Goal: Task Accomplishment & Management: Complete application form

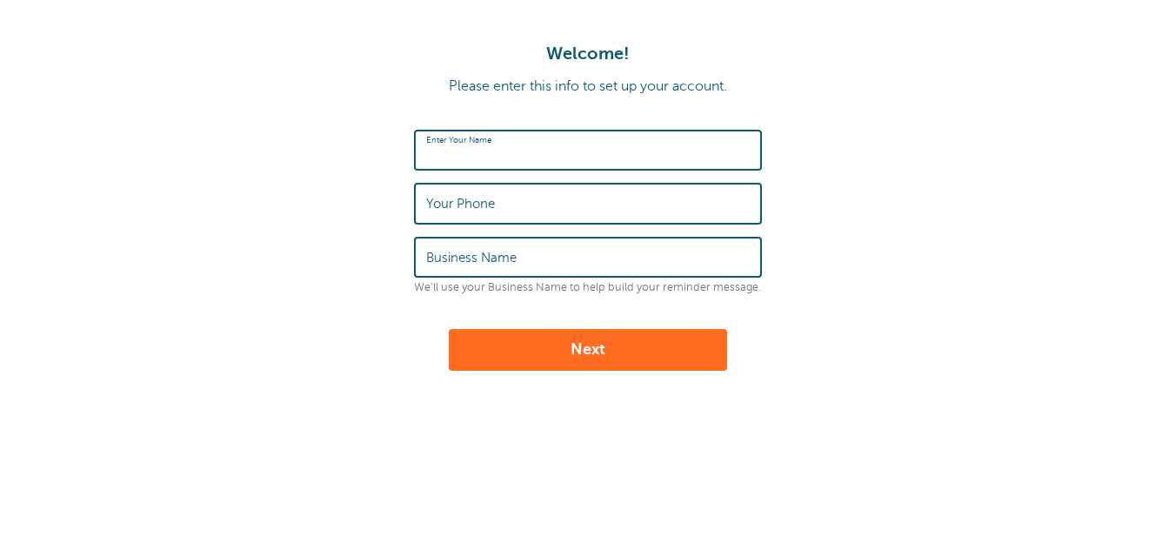
type input "[PERSON_NAME]"
click at [530, 209] on input "9312571643" at bounding box center [588, 202] width 324 height 37
type input "9"
click at [452, 259] on label "Business Name" at bounding box center [471, 258] width 90 height 16
click at [452, 259] on input "Business Name" at bounding box center [588, 256] width 324 height 37
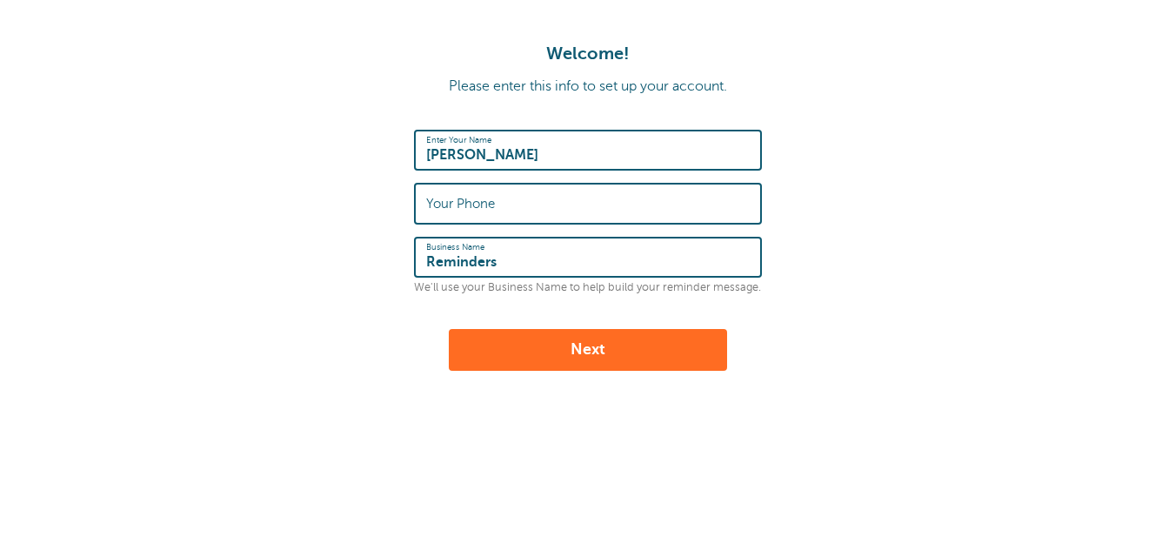
type input "Reminders"
click at [509, 331] on button "Next" at bounding box center [588, 350] width 278 height 42
click at [478, 329] on button "Next" at bounding box center [588, 350] width 278 height 42
click at [480, 200] on input "Your Phone" at bounding box center [588, 202] width 324 height 37
type input "9313022197"
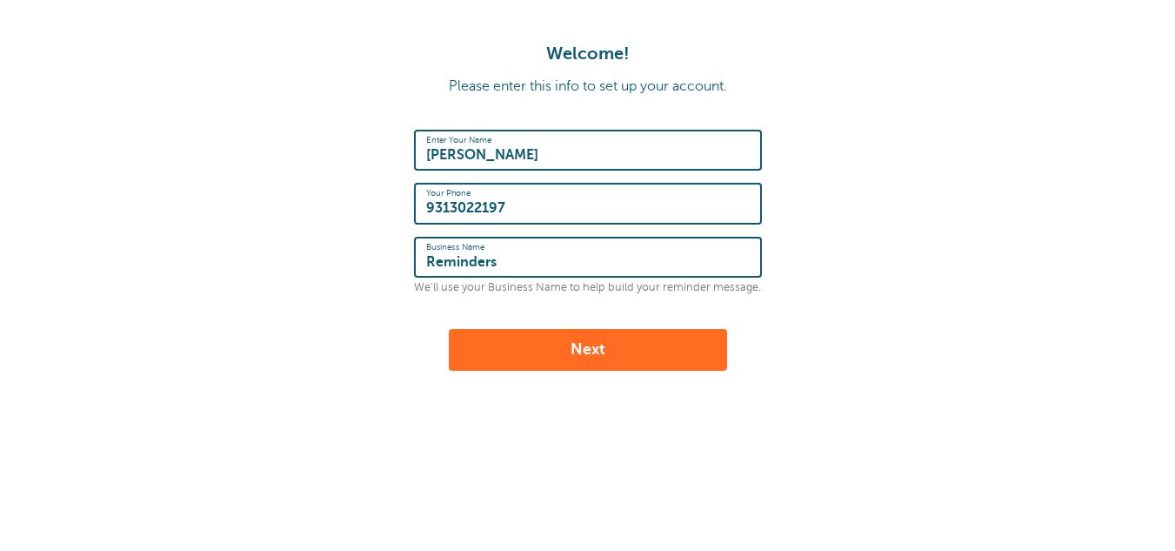
click at [494, 365] on button "Next" at bounding box center [588, 350] width 278 height 42
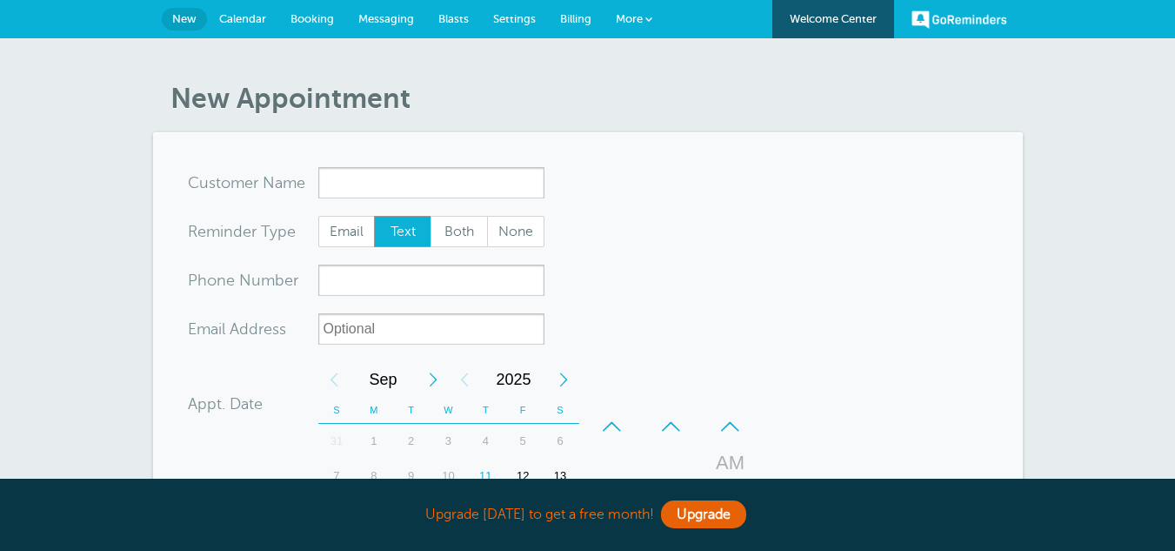
click at [344, 180] on input "x-no-autofill" at bounding box center [431, 182] width 226 height 31
type input "Je"
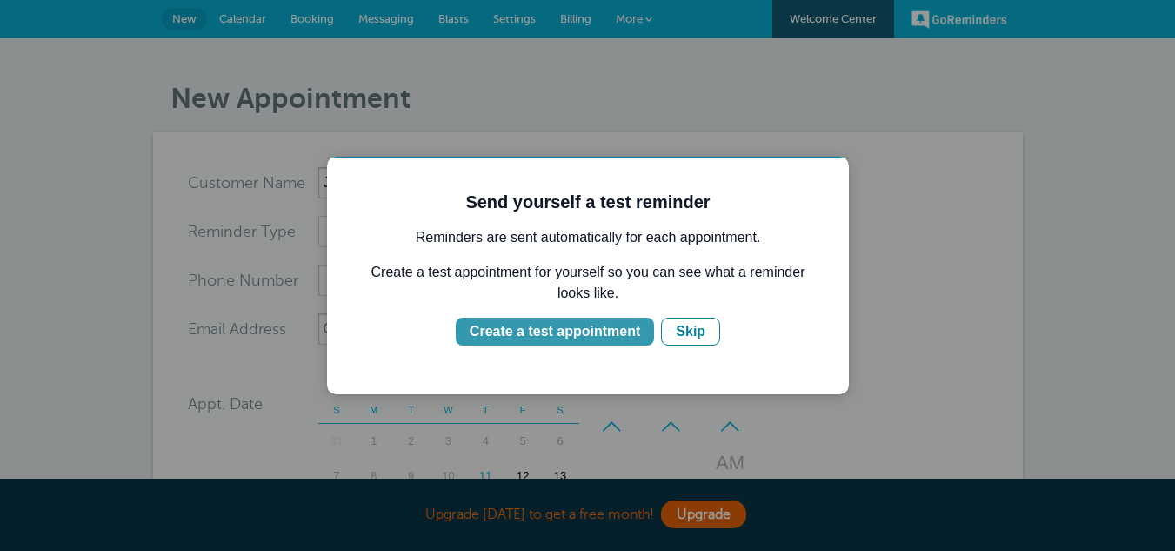
click at [595, 331] on div "Create a test appointment" at bounding box center [555, 331] width 171 height 21
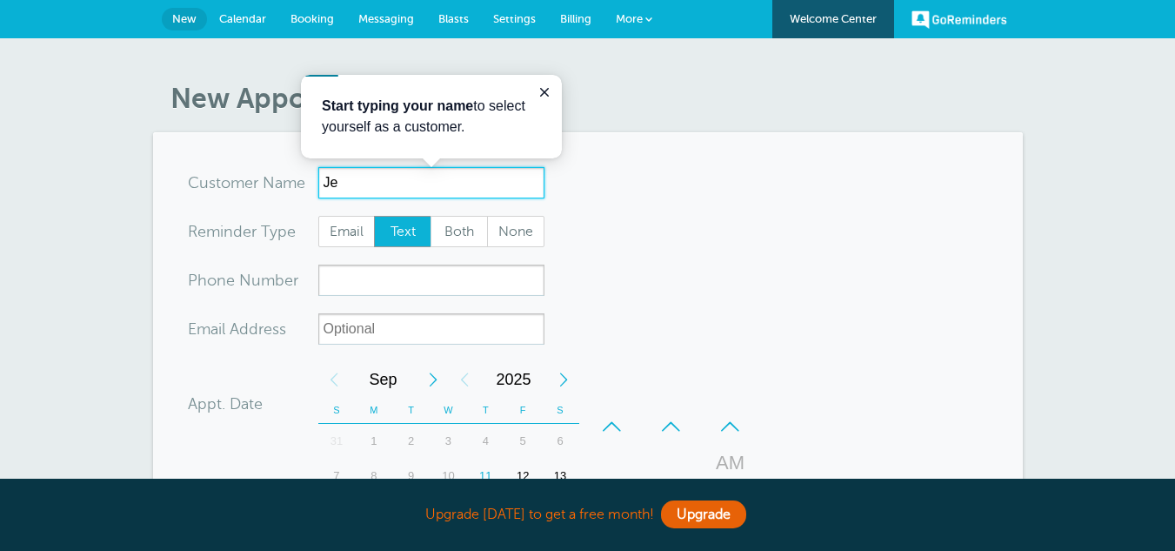
click at [364, 184] on input "Je" at bounding box center [431, 182] width 226 height 31
type input "Jenkins"
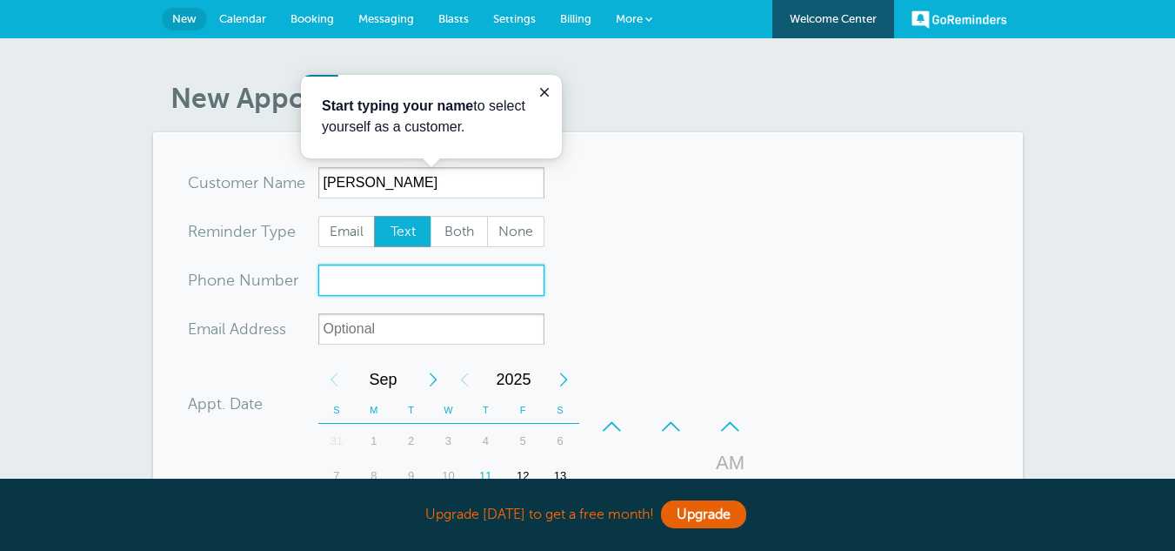
click at [354, 281] on input "xxx-no-autofill" at bounding box center [431, 279] width 226 height 31
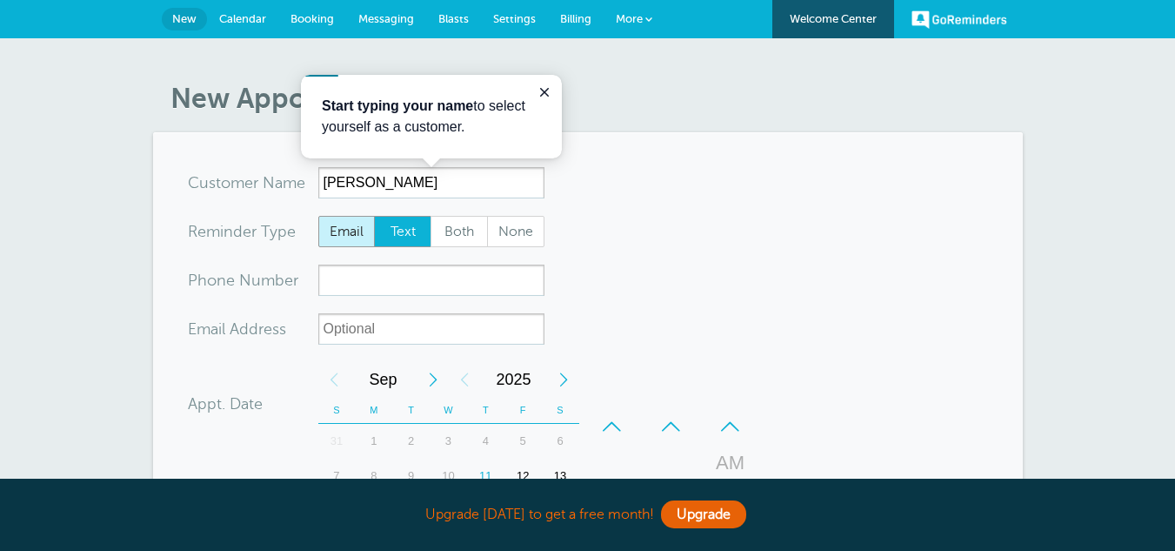
click at [345, 241] on span "Email" at bounding box center [347, 232] width 56 height 30
click at [318, 216] on input "Email" at bounding box center [318, 215] width 1 height 1
radio input "true"
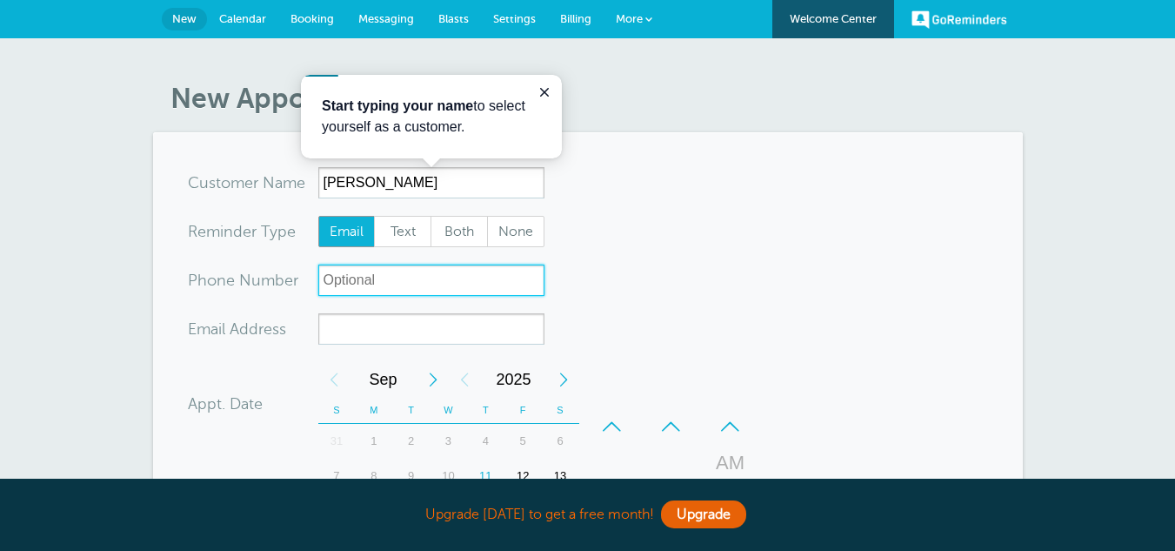
click at [338, 270] on input "xxx-no-autofill" at bounding box center [431, 279] width 226 height 31
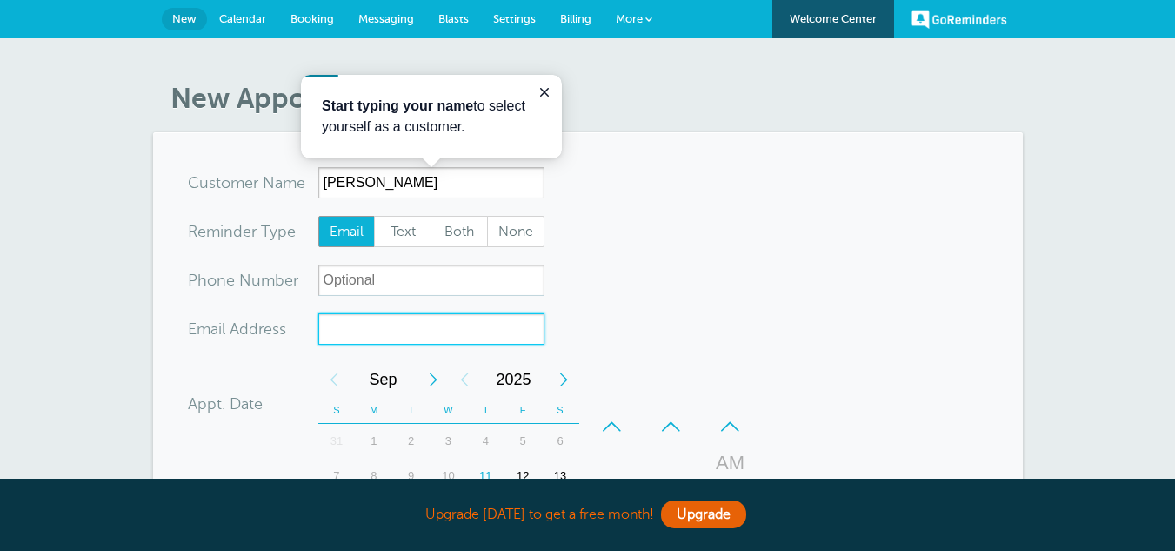
click at [336, 325] on input "xx-no-autofill" at bounding box center [431, 328] width 226 height 31
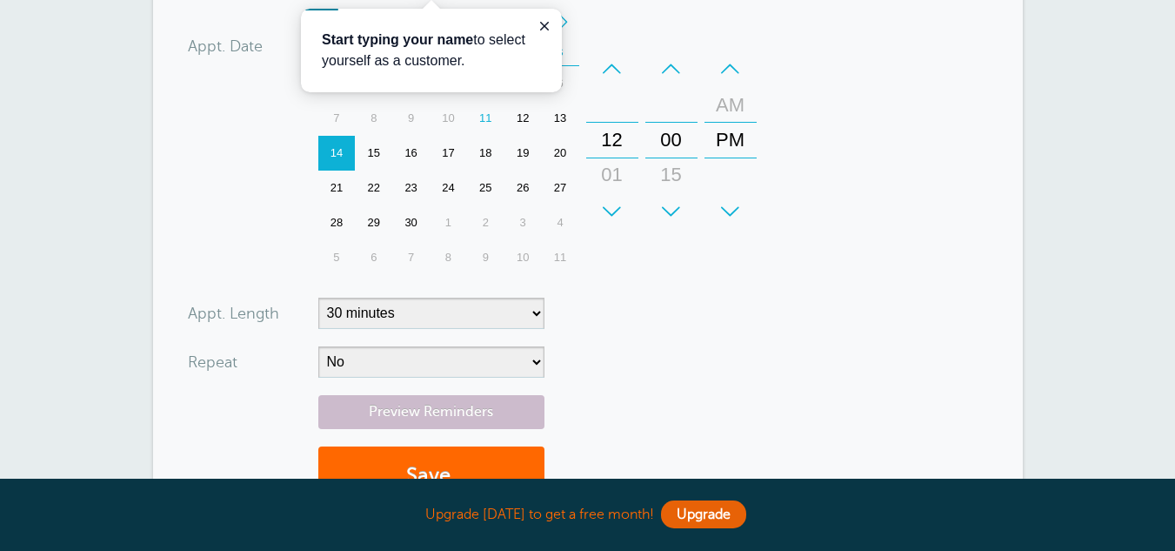
scroll to position [361, 0]
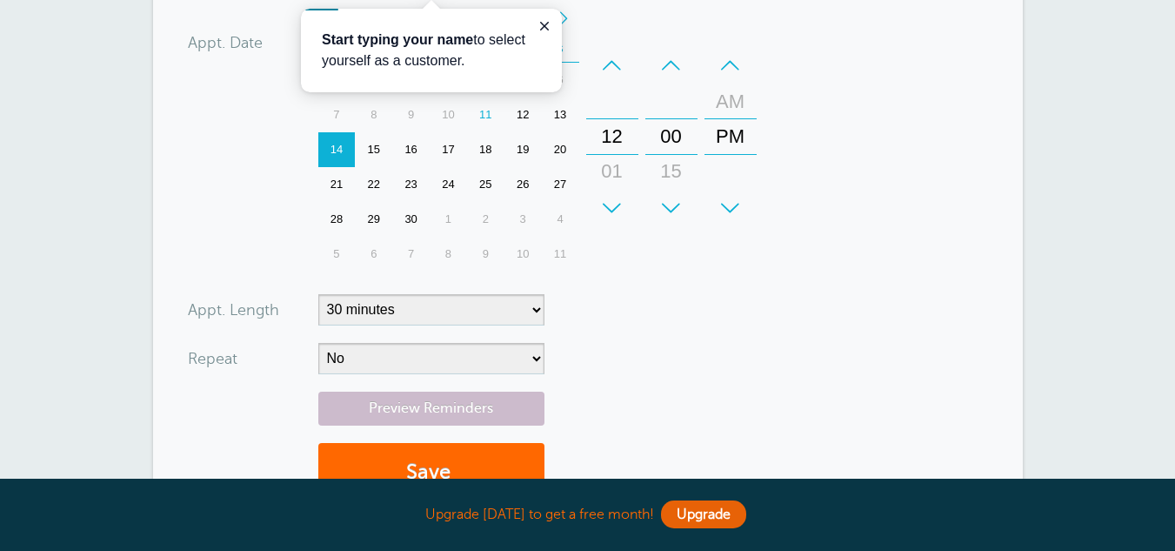
click at [413, 153] on div "16" at bounding box center [410, 149] width 37 height 35
click at [349, 151] on div "14" at bounding box center [336, 149] width 37 height 35
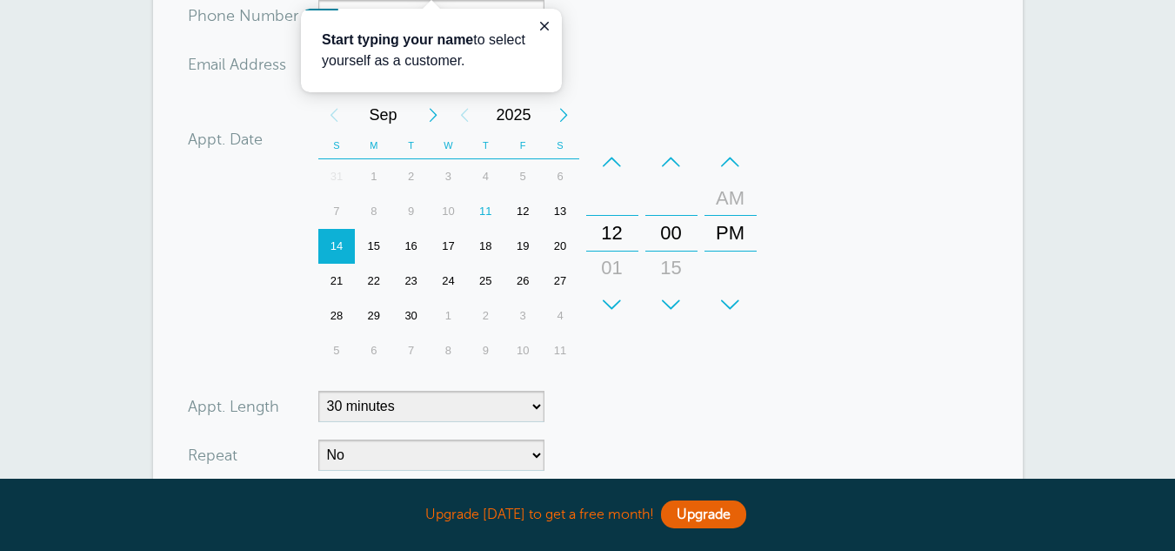
scroll to position [269, 0]
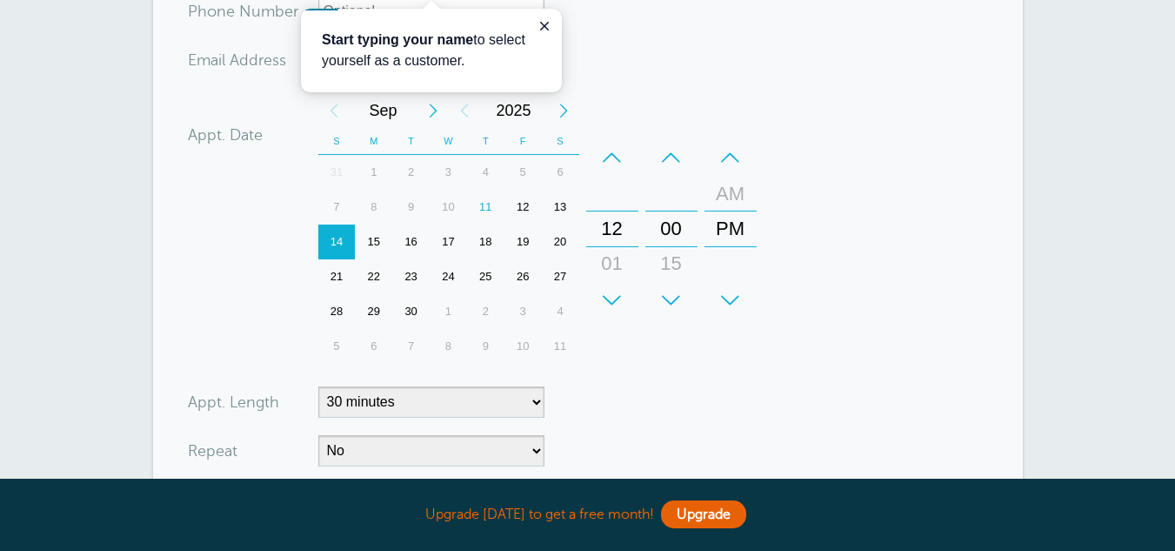
click at [485, 202] on div "11" at bounding box center [485, 207] width 37 height 35
click at [613, 289] on div "+" at bounding box center [612, 300] width 52 height 35
click at [612, 179] on div "12" at bounding box center [613, 194] width 42 height 35
click at [672, 298] on div "+" at bounding box center [672, 300] width 52 height 35
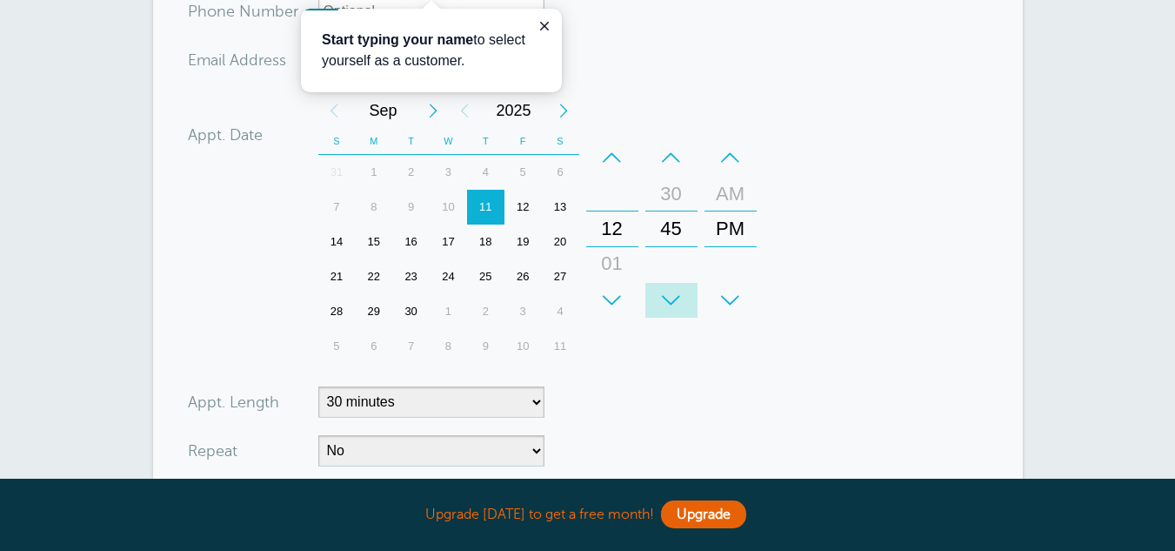
click at [672, 298] on div "+" at bounding box center [672, 300] width 52 height 35
click at [607, 163] on div "–" at bounding box center [612, 157] width 52 height 35
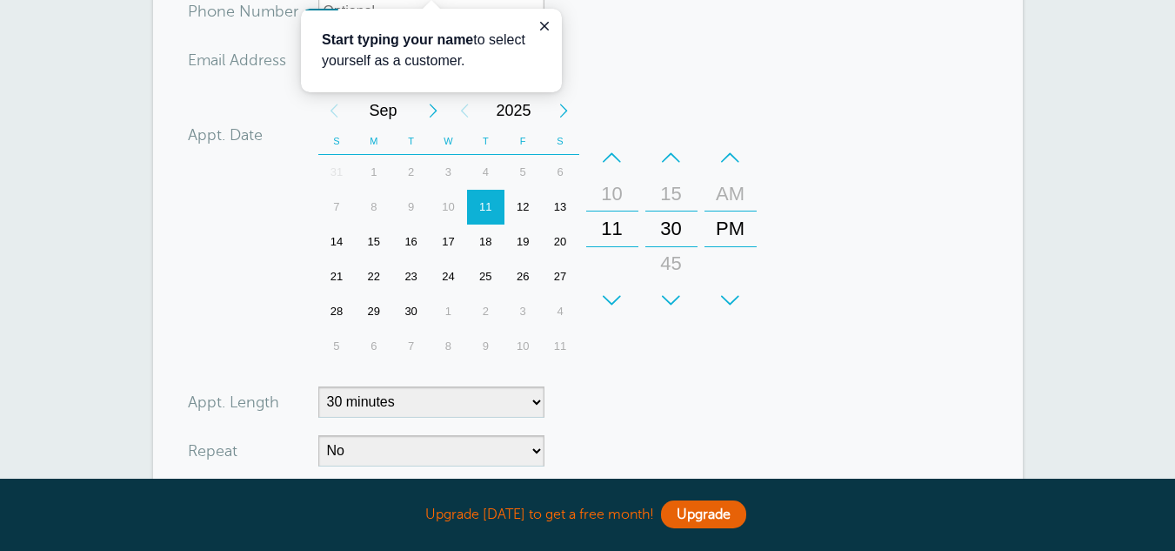
click at [668, 157] on div "–" at bounding box center [672, 157] width 52 height 35
click at [671, 156] on div "–" at bounding box center [672, 157] width 52 height 35
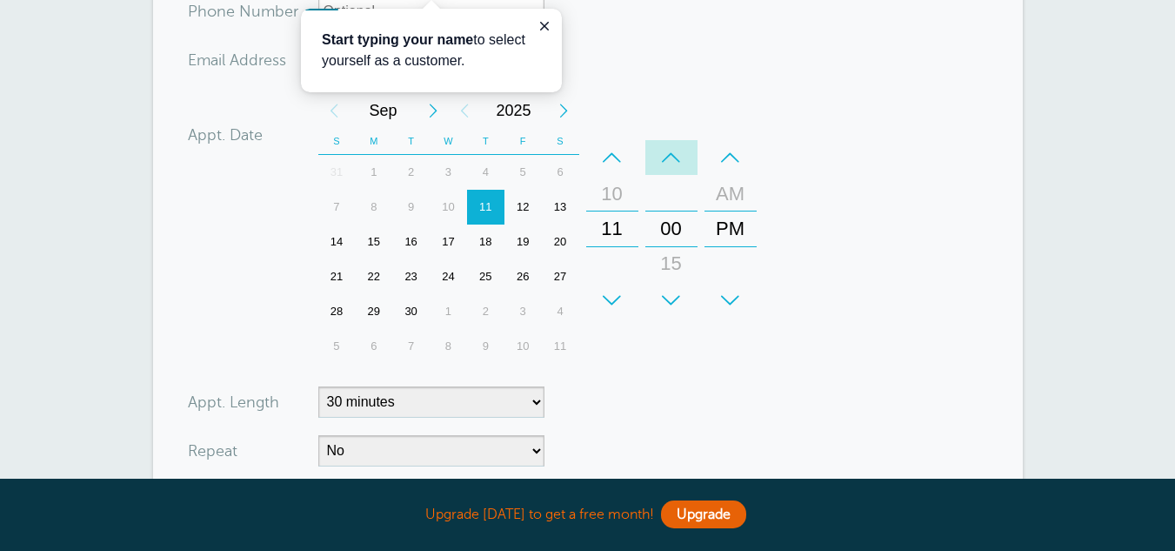
click at [669, 159] on div "–" at bounding box center [672, 157] width 52 height 35
click at [678, 309] on div "+" at bounding box center [672, 300] width 52 height 35
click at [736, 291] on div "+" at bounding box center [731, 300] width 52 height 35
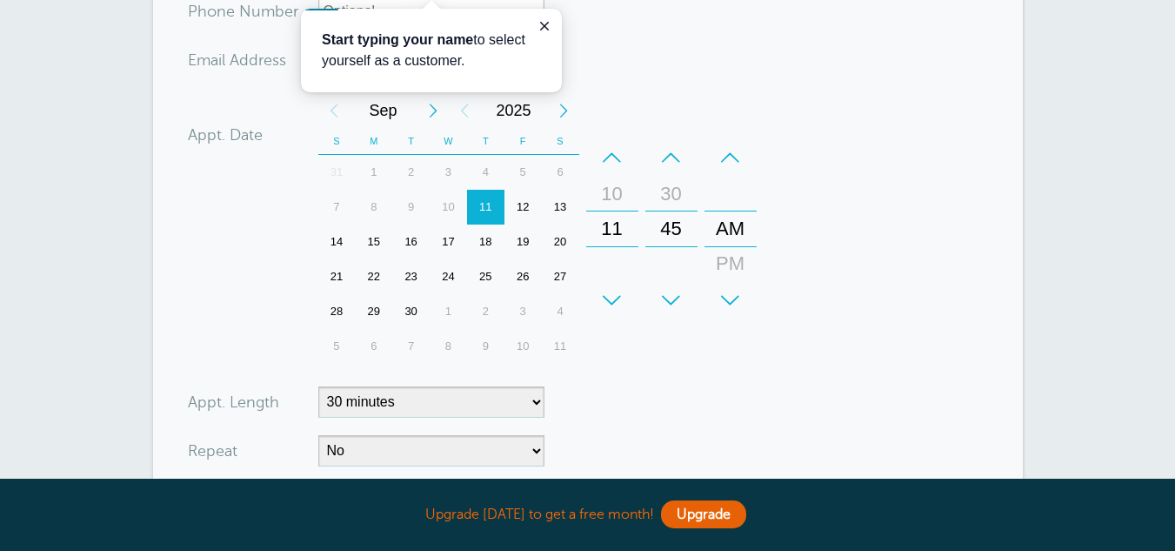
type input "alisa.mercer505@students.cmcss.net"
click at [698, 398] on form "You are creating a new customer. To use an existing customer select one from th…" at bounding box center [588, 254] width 800 height 713
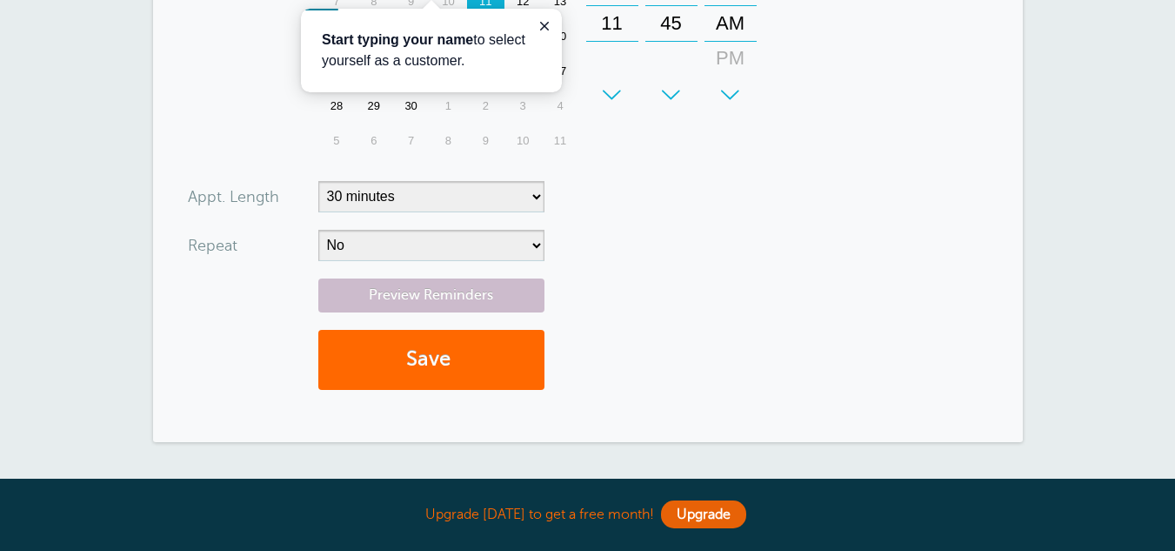
scroll to position [481, 0]
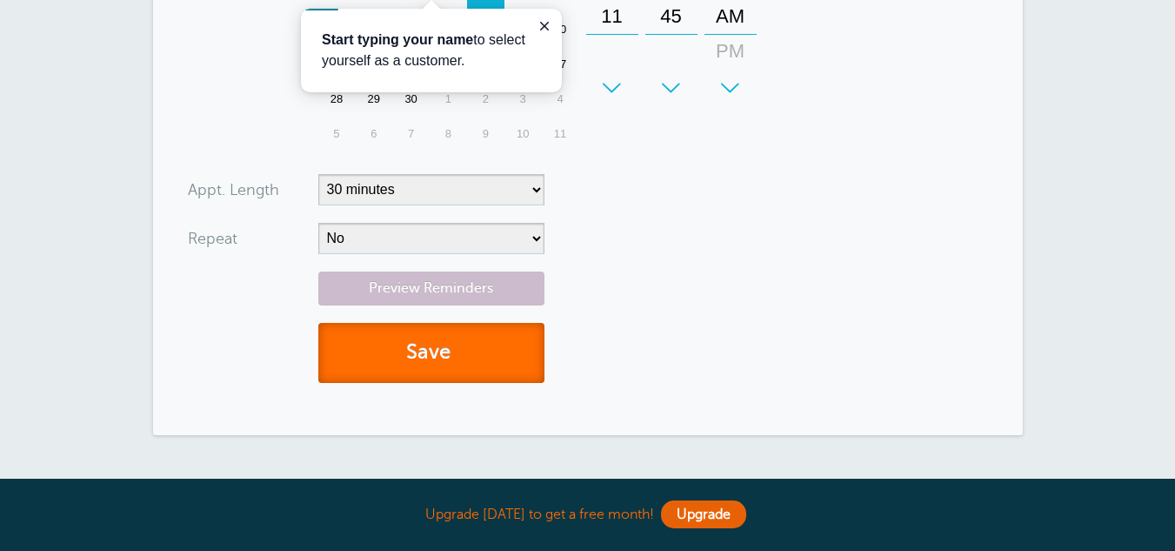
click at [509, 356] on button "Save" at bounding box center [431, 353] width 226 height 60
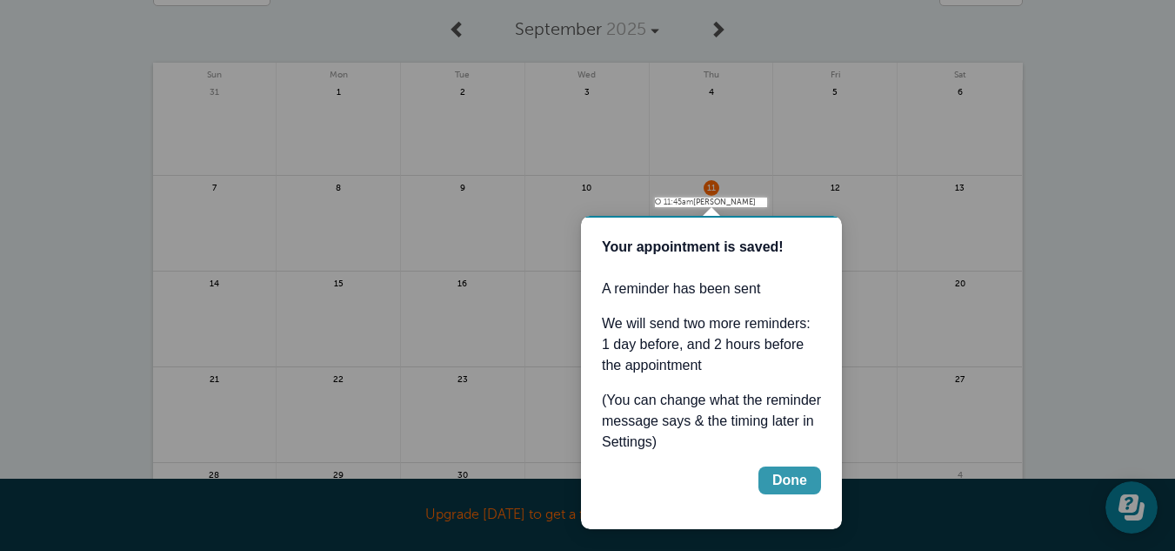
click at [794, 490] on div "Done" at bounding box center [790, 480] width 35 height 21
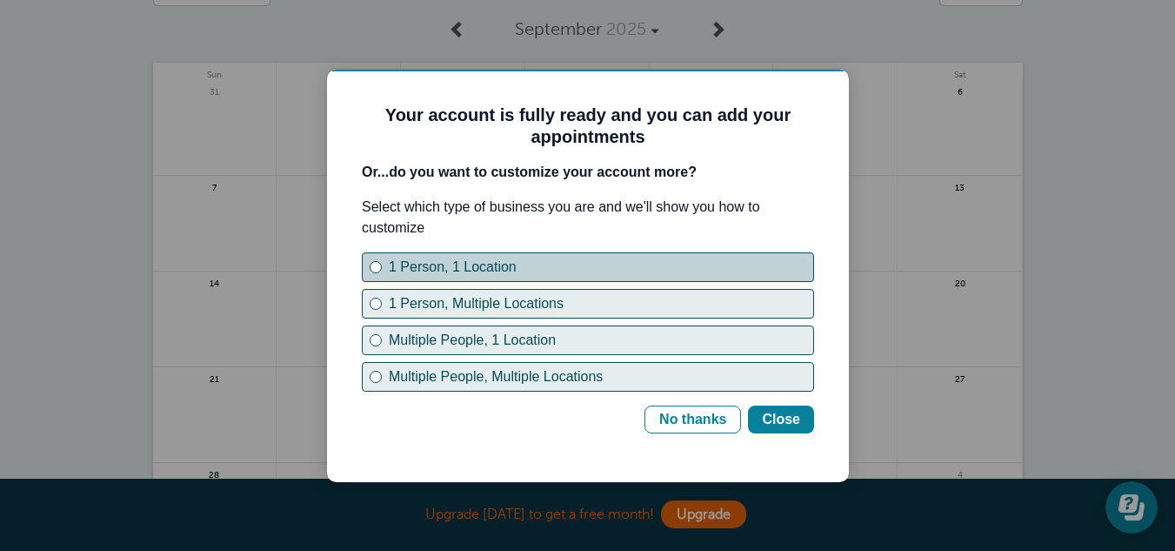
click at [418, 259] on div "1 Person, 1 Location" at bounding box center [601, 267] width 425 height 21
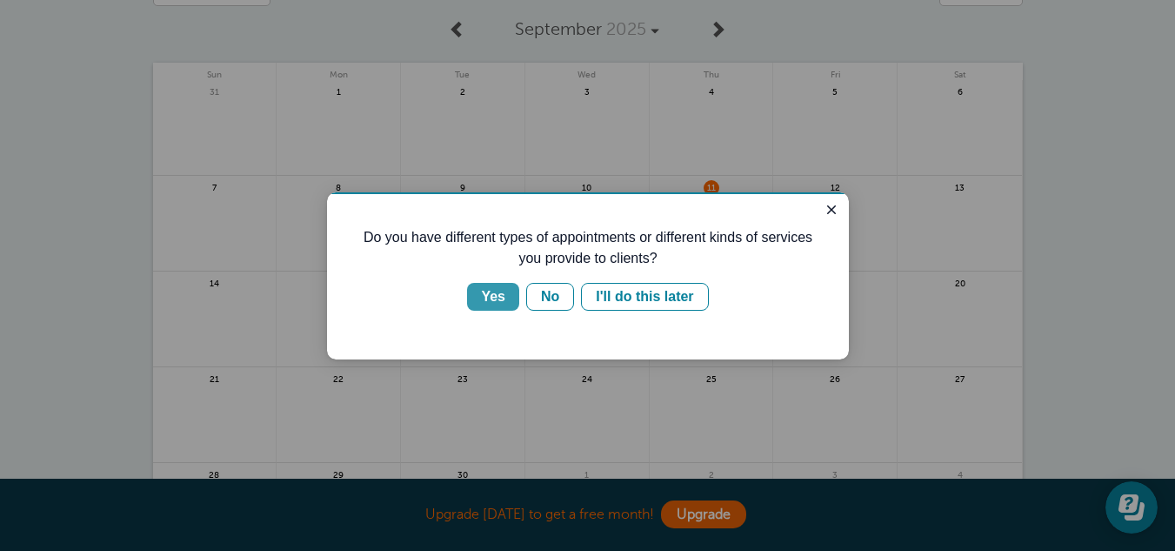
click at [496, 301] on div "Yes" at bounding box center [493, 296] width 24 height 21
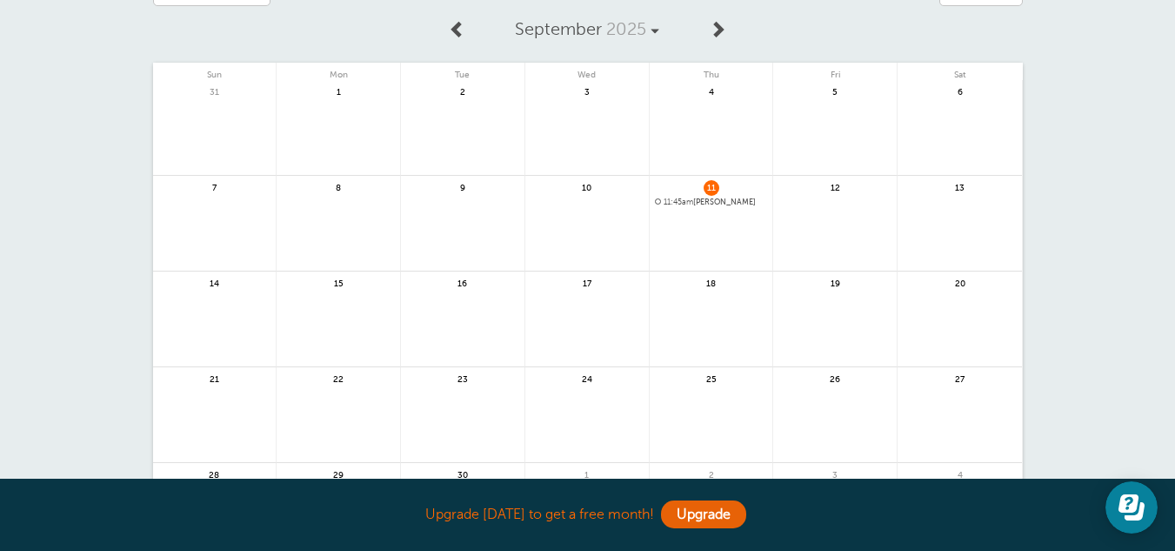
scroll to position [197, 0]
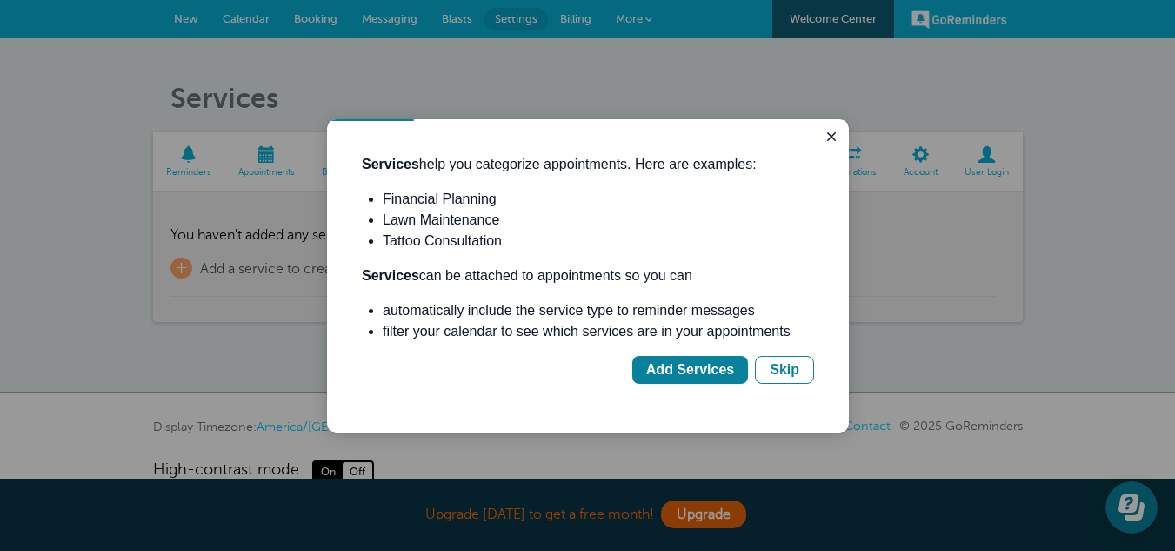
click at [848, 140] on div "Services help you categorize appointments. Here are examples: Financial Plannin…" at bounding box center [588, 275] width 522 height 313
click at [838, 135] on icon "Close guide" at bounding box center [832, 137] width 14 height 14
